Goal: Information Seeking & Learning: Learn about a topic

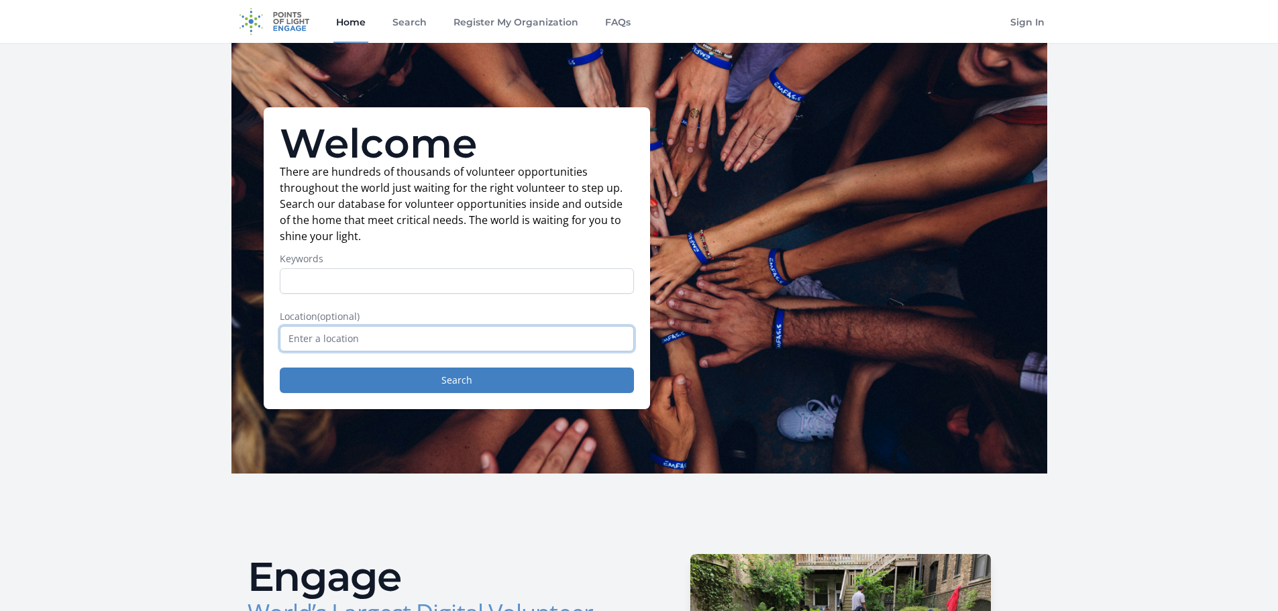
click at [374, 327] on input "text" at bounding box center [457, 338] width 354 height 25
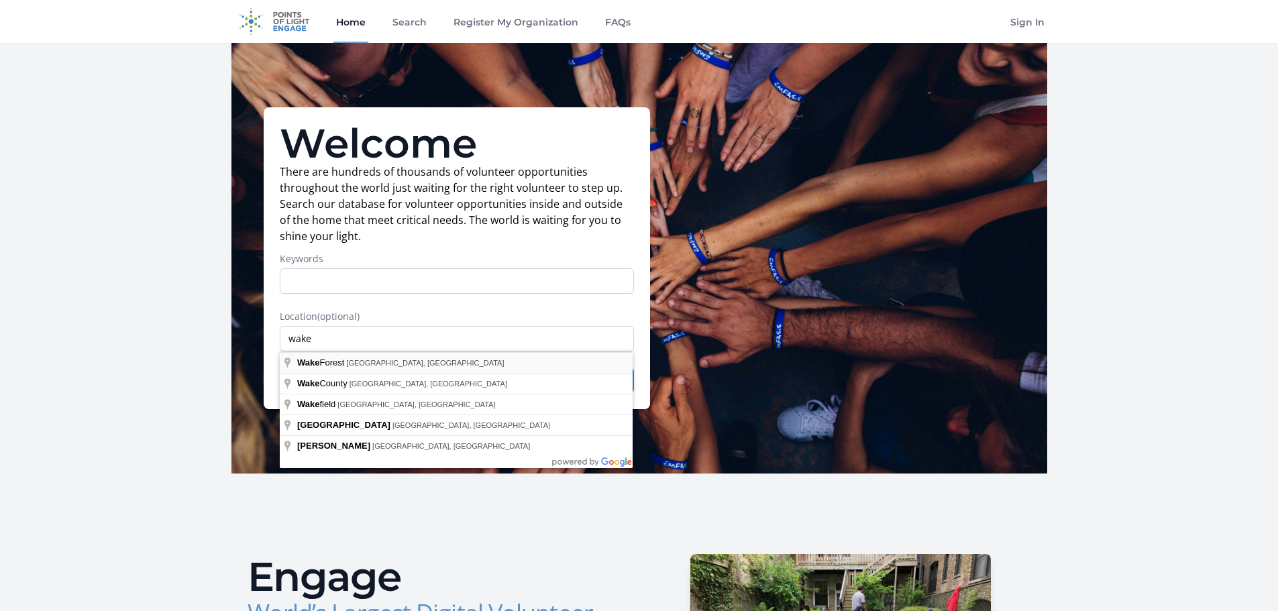
type input "[GEOGRAPHIC_DATA], [GEOGRAPHIC_DATA], [GEOGRAPHIC_DATA]"
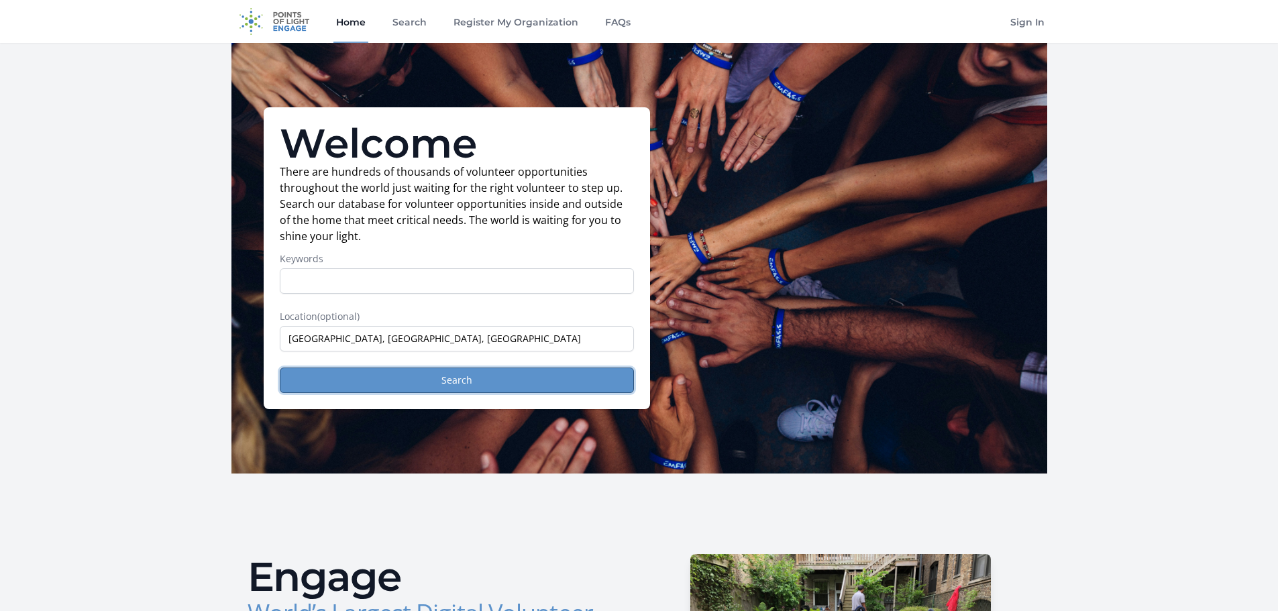
click at [325, 374] on button "Search" at bounding box center [457, 380] width 354 height 25
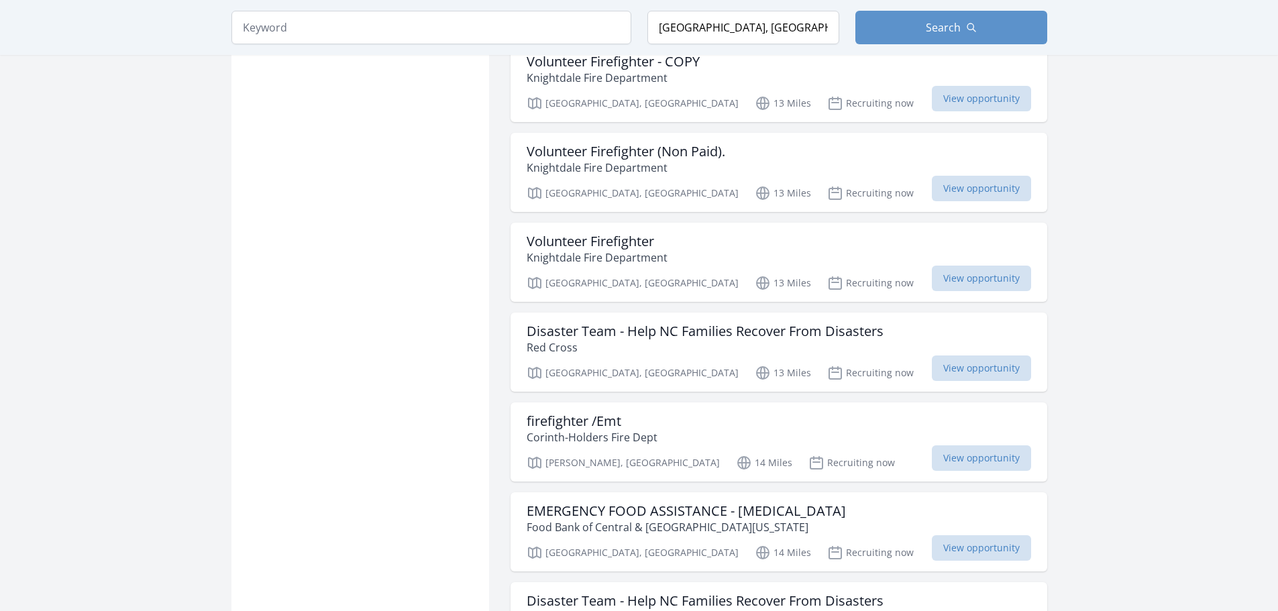
scroll to position [1275, 0]
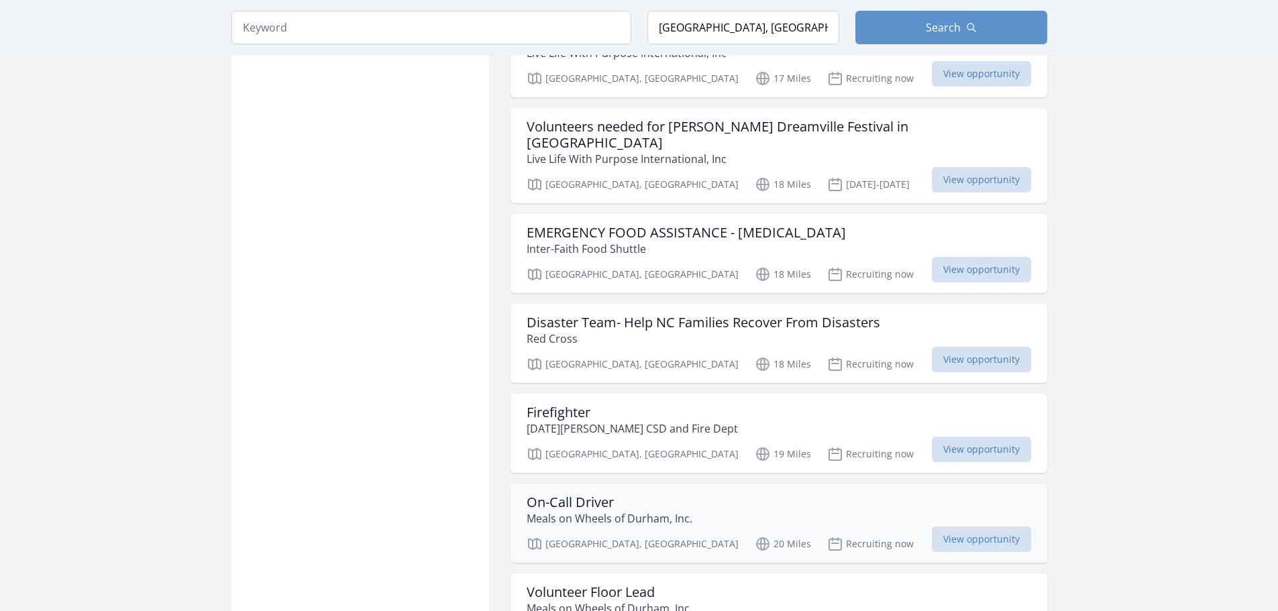
scroll to position [3355, 0]
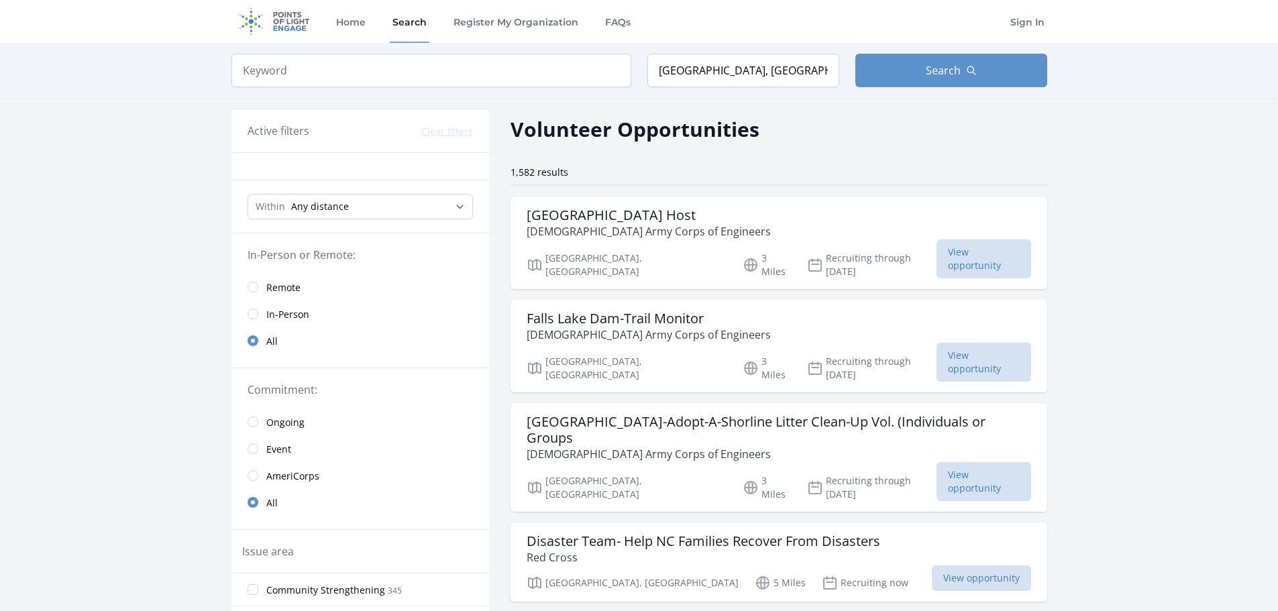
click at [276, 309] on span "In-Person" at bounding box center [287, 314] width 43 height 13
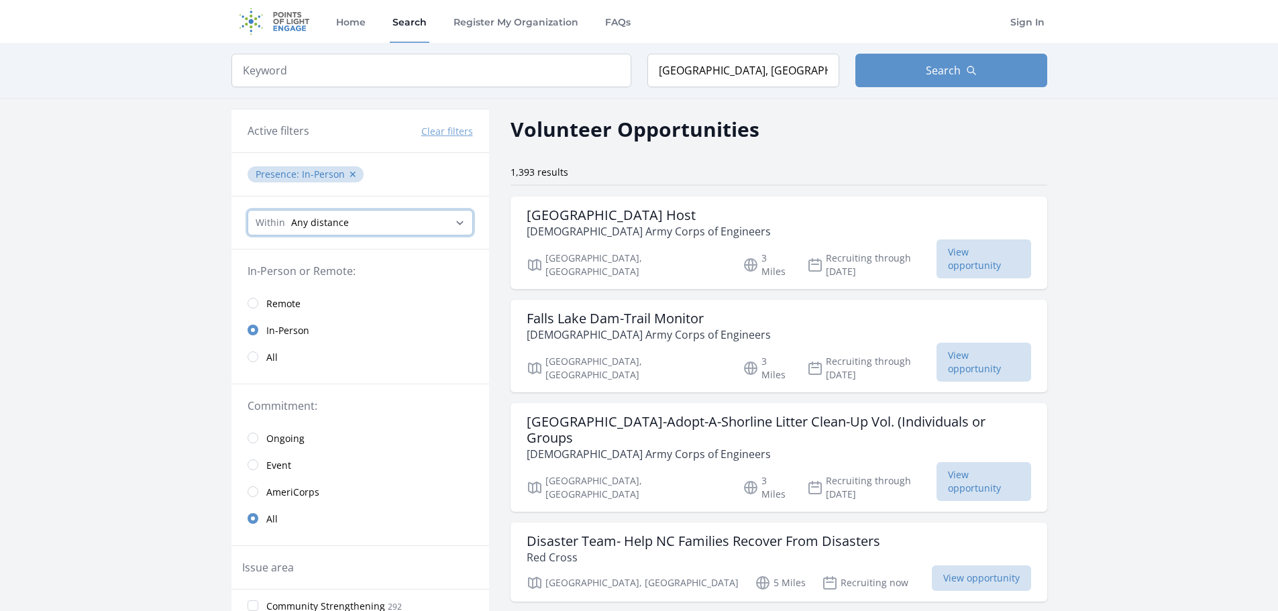
click at [380, 230] on select "Any distance , 5 Miles , 20 Miles , 50 Miles , 100 Miles" at bounding box center [360, 222] width 225 height 25
select select "32186"
click at [248, 210] on select "Any distance , 5 Miles , 20 Miles , 50 Miles , 100 Miles" at bounding box center [360, 222] width 225 height 25
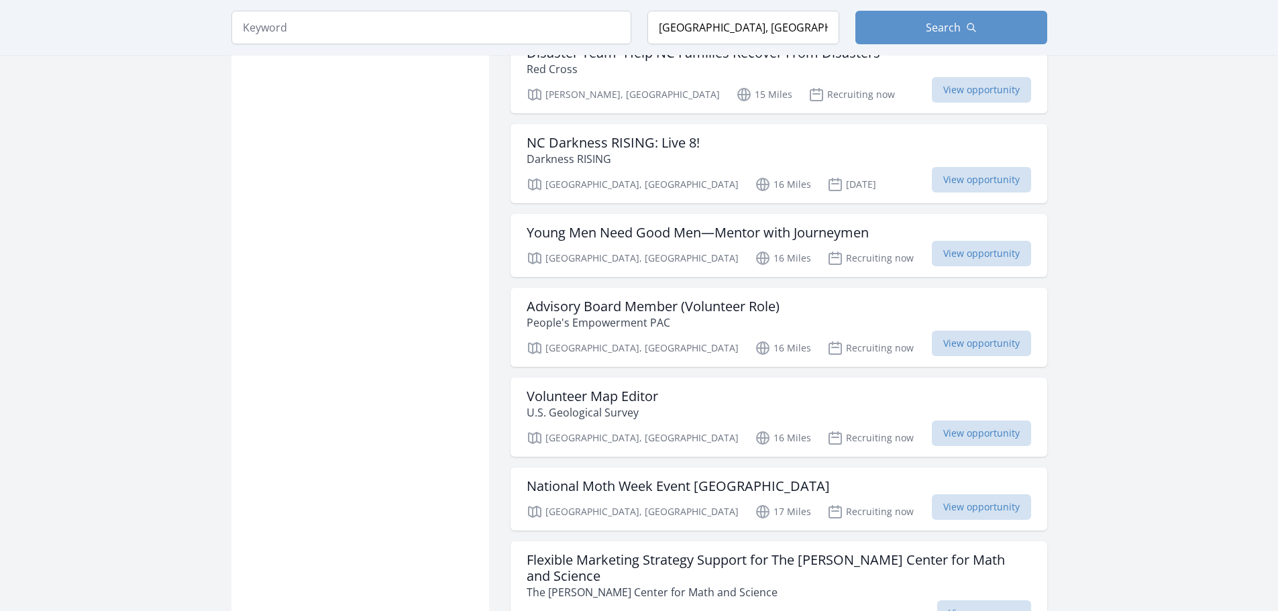
scroll to position [2080, 0]
